Goal: Transaction & Acquisition: Download file/media

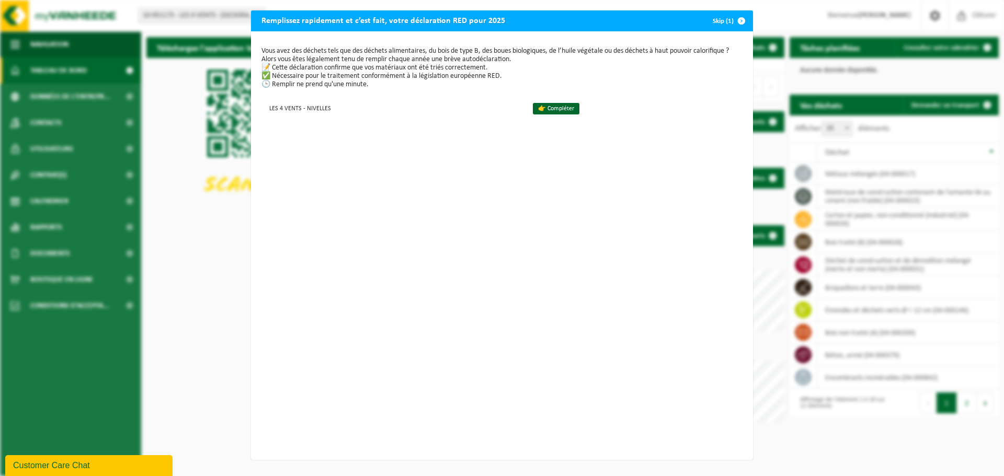
click at [726, 20] on button "Skip (1)" at bounding box center [728, 20] width 48 height 21
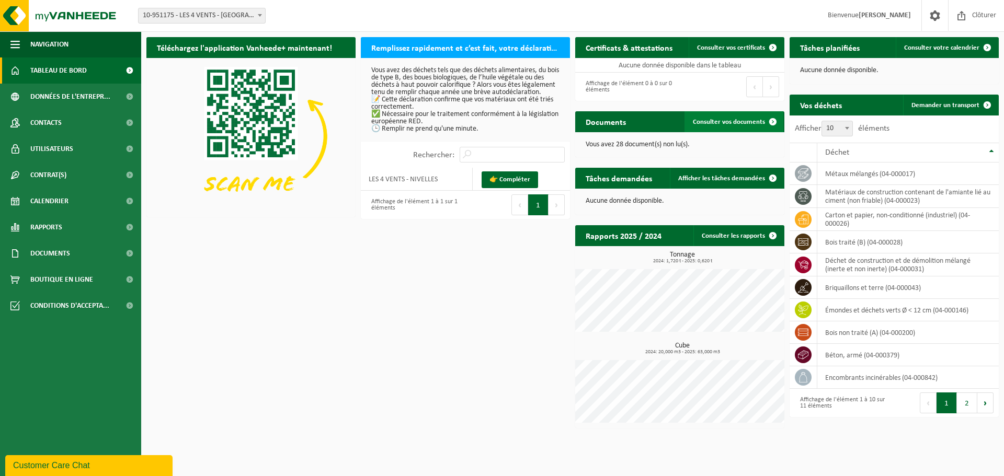
click at [712, 119] on span "Consulter vos documents" at bounding box center [729, 122] width 72 height 7
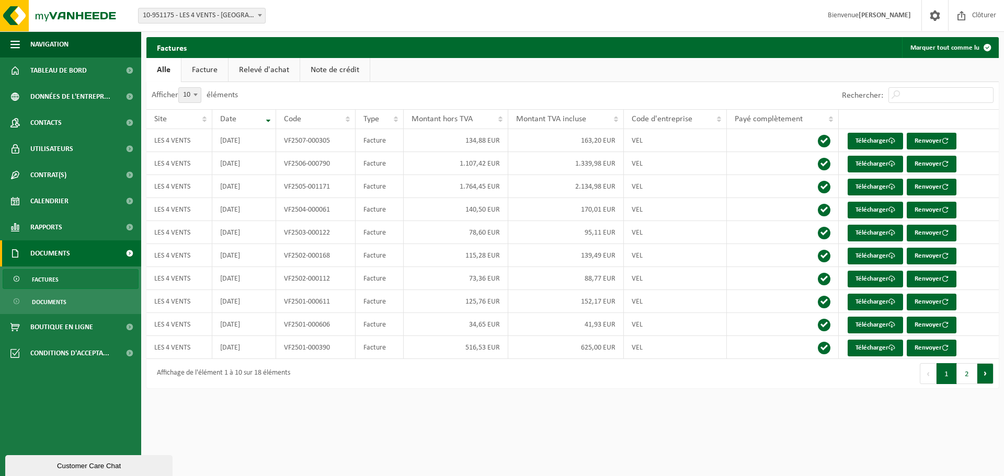
click at [984, 371] on button "Suivant" at bounding box center [985, 373] width 16 height 21
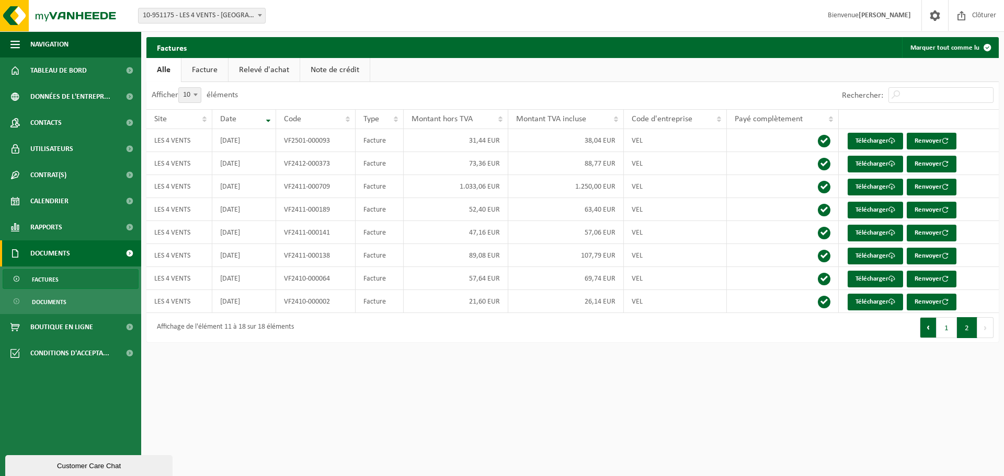
click at [926, 328] on button "Précédent" at bounding box center [928, 327] width 17 height 21
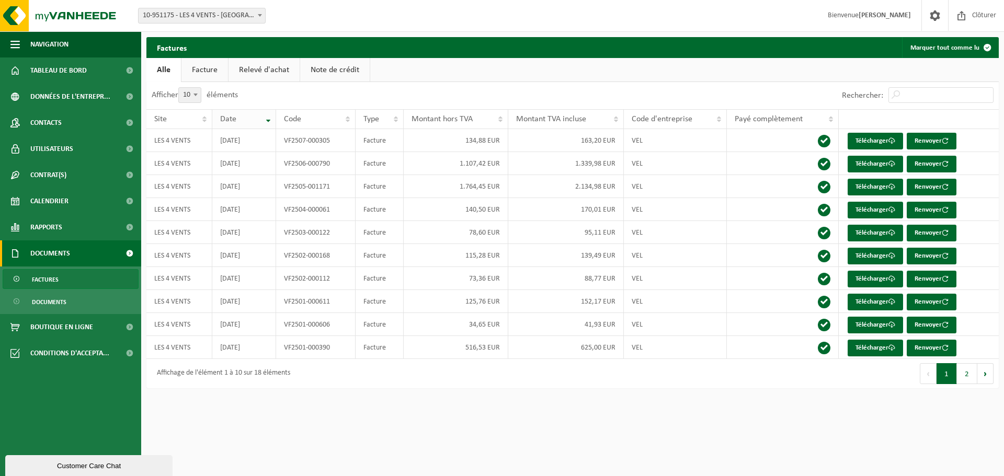
click at [266, 120] on th "Date" at bounding box center [243, 119] width 63 height 20
click at [980, 370] on button "Suivant" at bounding box center [985, 373] width 16 height 21
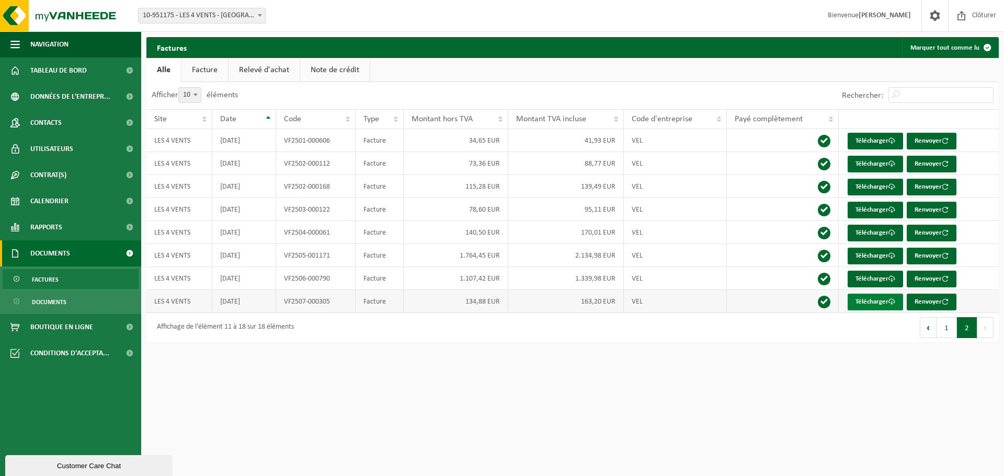
click at [869, 302] on link "Télécharger" at bounding box center [874, 302] width 55 height 17
click at [868, 276] on link "Télécharger" at bounding box center [874, 279] width 55 height 17
click at [868, 256] on link "Télécharger" at bounding box center [874, 256] width 55 height 17
click at [203, 68] on link "Facture" at bounding box center [204, 70] width 47 height 24
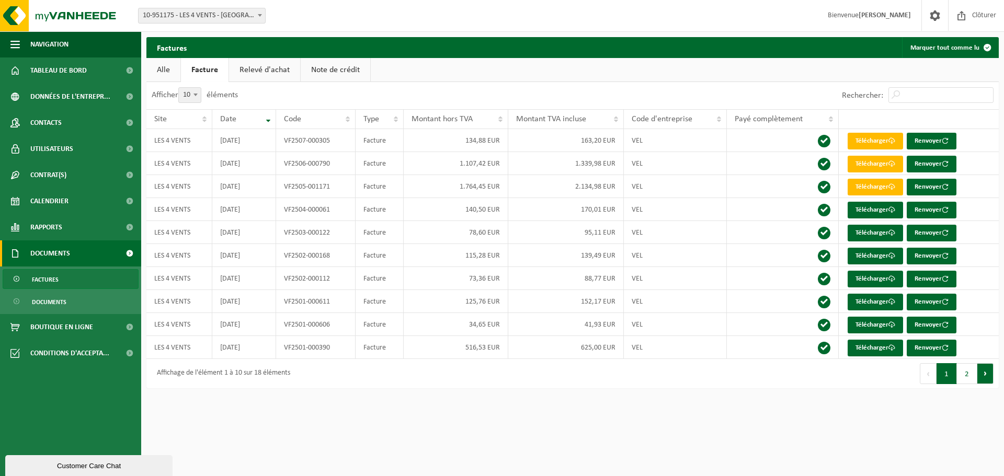
click at [981, 372] on button "Suivant" at bounding box center [985, 373] width 16 height 21
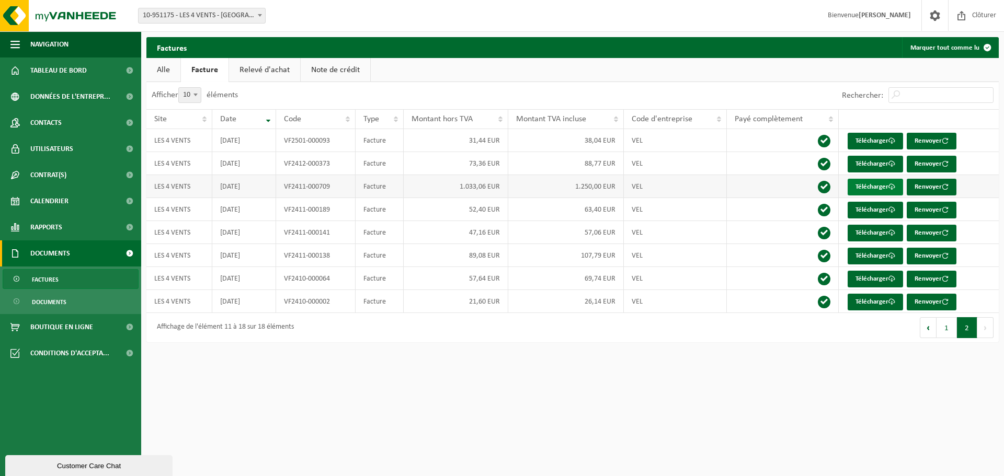
click at [864, 186] on link "Télécharger" at bounding box center [874, 187] width 55 height 17
